Goal: Navigation & Orientation: Find specific page/section

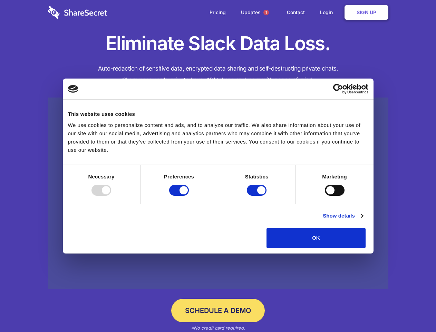
click at [111, 195] on div at bounding box center [102, 189] width 20 height 11
click at [189, 195] on input "Preferences" at bounding box center [179, 189] width 20 height 11
checkbox input "false"
click at [258, 195] on input "Statistics" at bounding box center [257, 189] width 20 height 11
checkbox input "false"
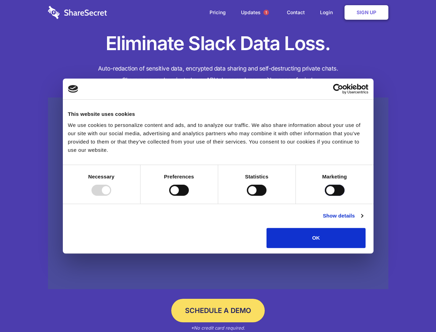
click at [325, 195] on input "Marketing" at bounding box center [335, 189] width 20 height 11
checkbox input "true"
click at [363, 220] on link "Show details" at bounding box center [343, 215] width 40 height 8
click at [0, 0] on li "Necessary 7 Necessary cookies help make a website usable by enabling basic func…" at bounding box center [0, 0] width 0 height 0
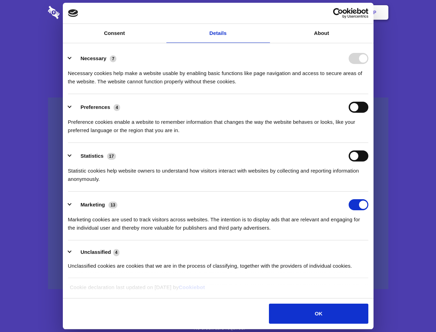
click at [266, 12] on span "1" at bounding box center [266, 13] width 6 height 6
